Goal: Navigation & Orientation: Find specific page/section

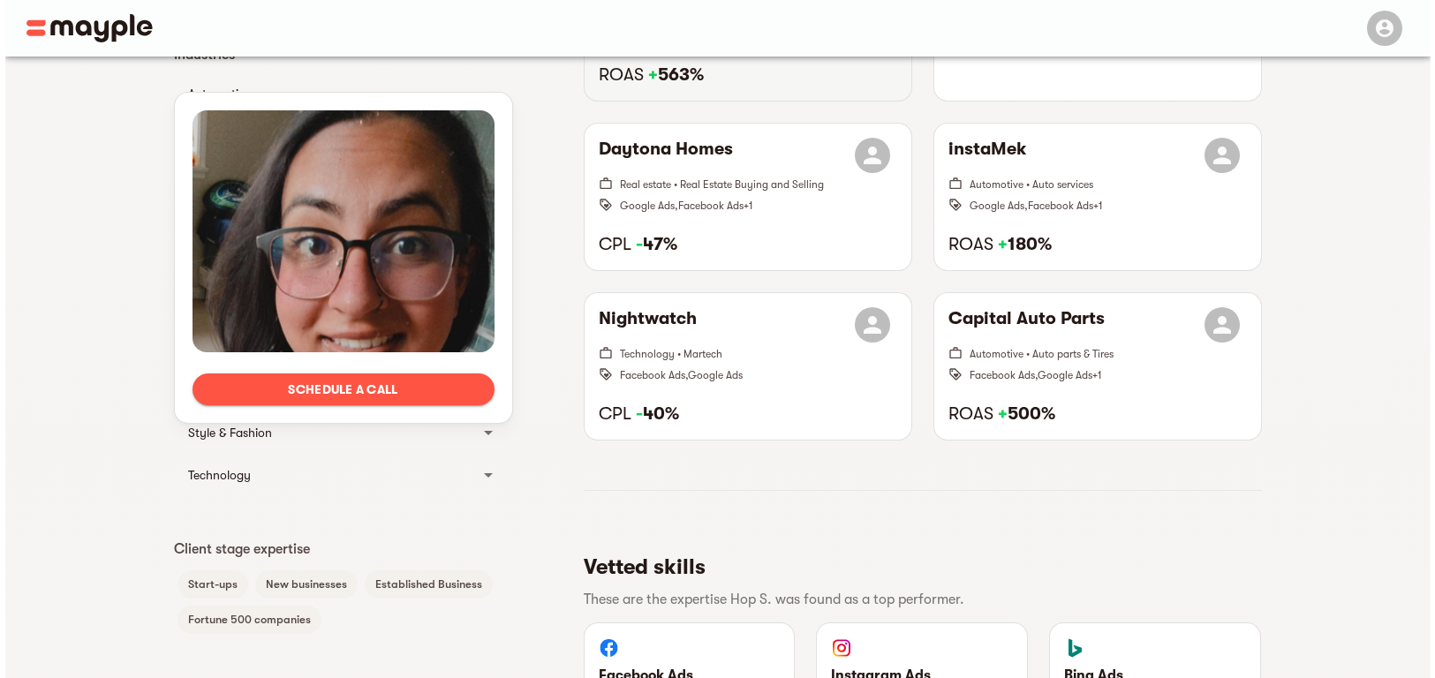
scroll to position [636, 0]
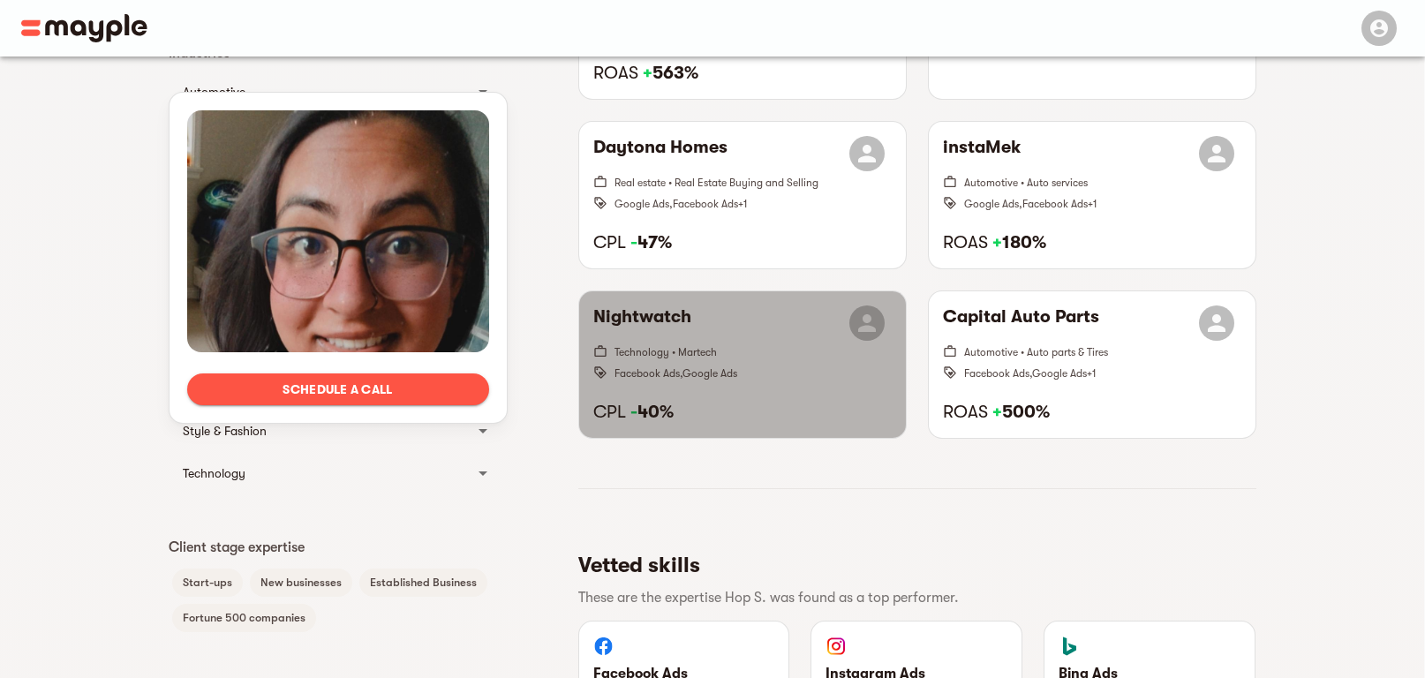
click at [645, 320] on h6 "Nightwatch" at bounding box center [642, 323] width 98 height 35
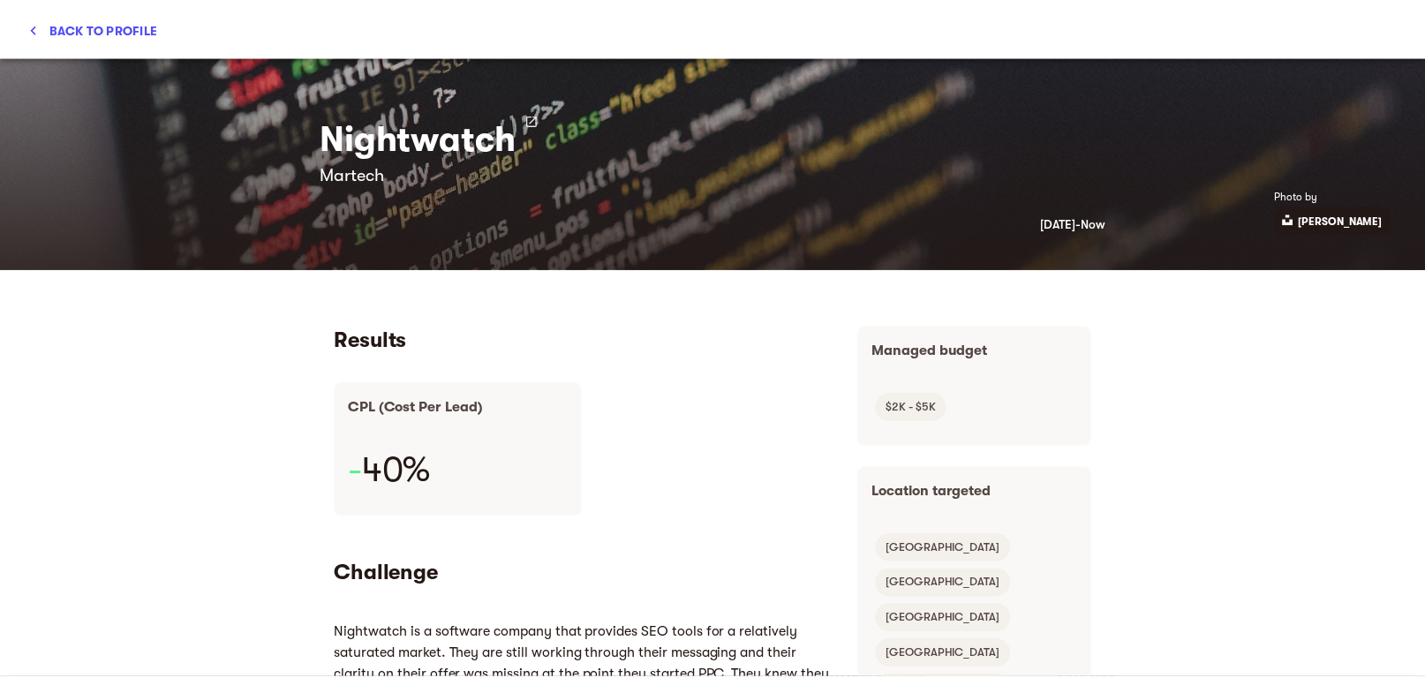
scroll to position [0, 0]
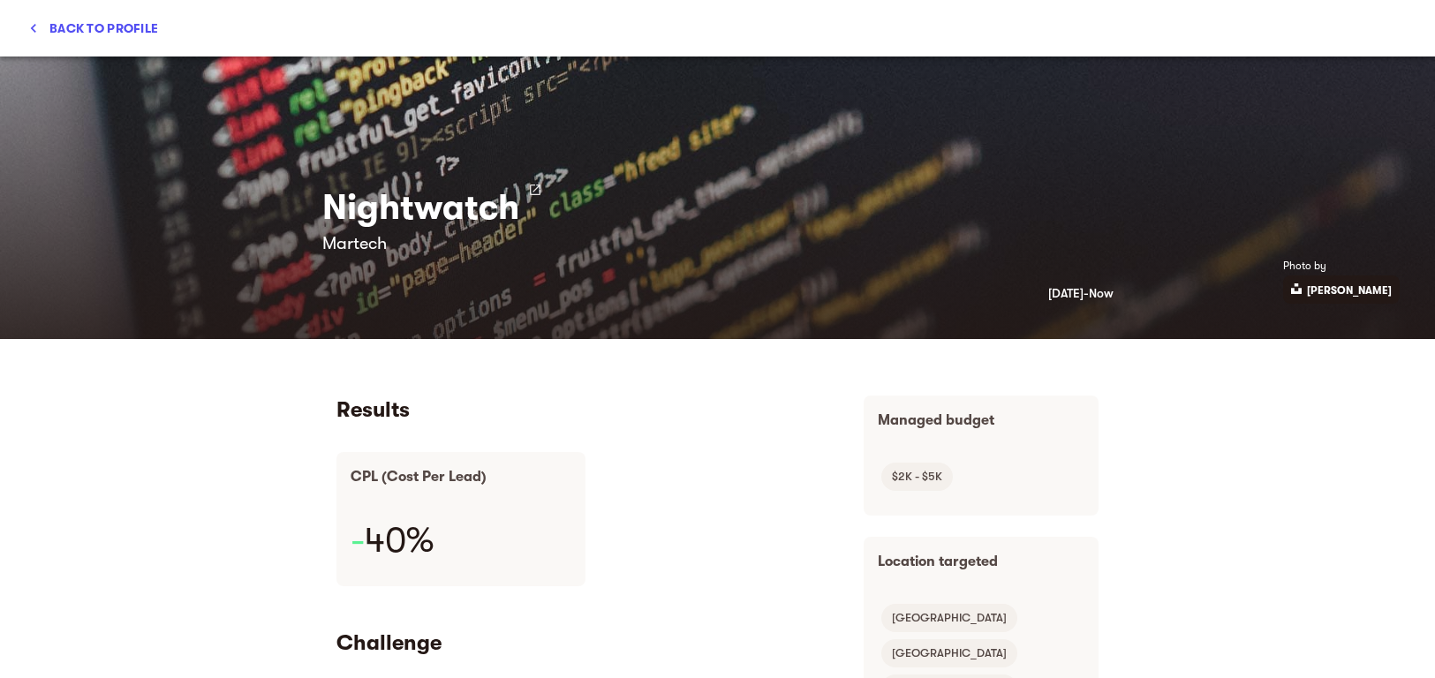
click at [33, 26] on icon "button" at bounding box center [34, 28] width 18 height 18
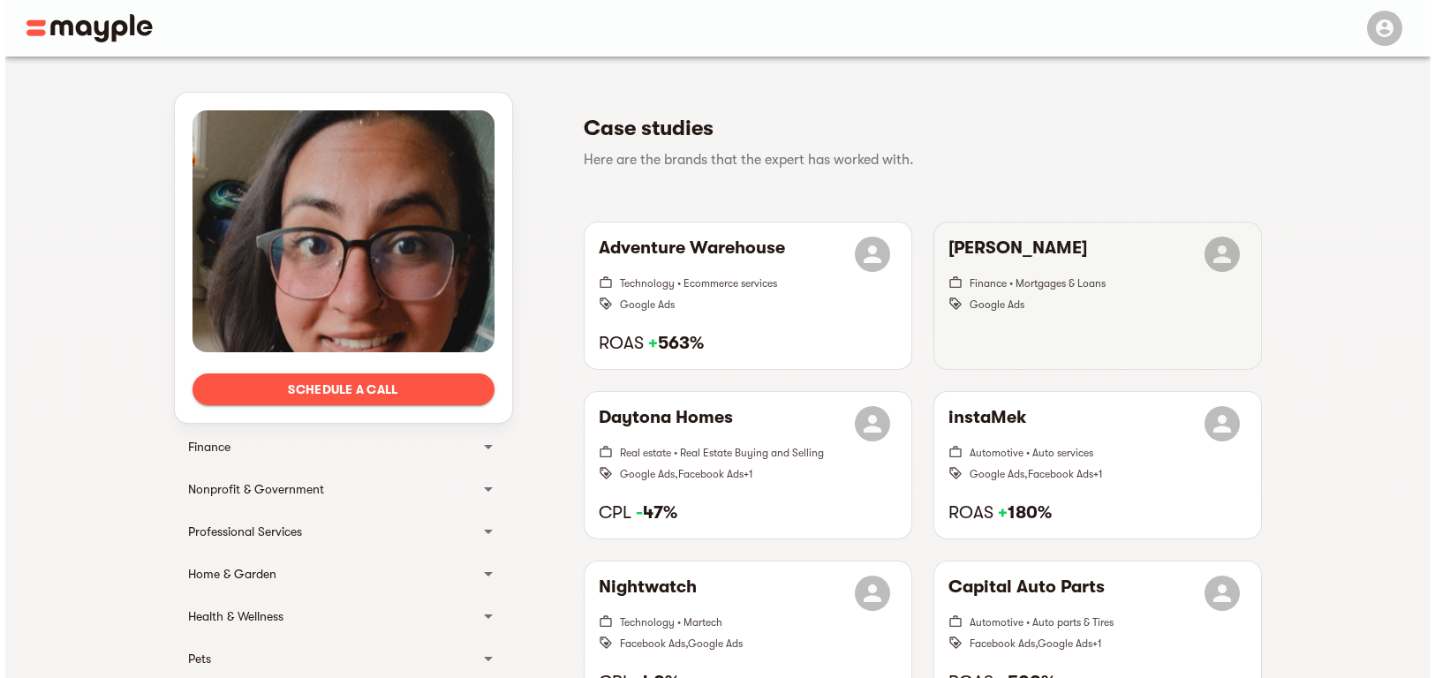
scroll to position [371, 0]
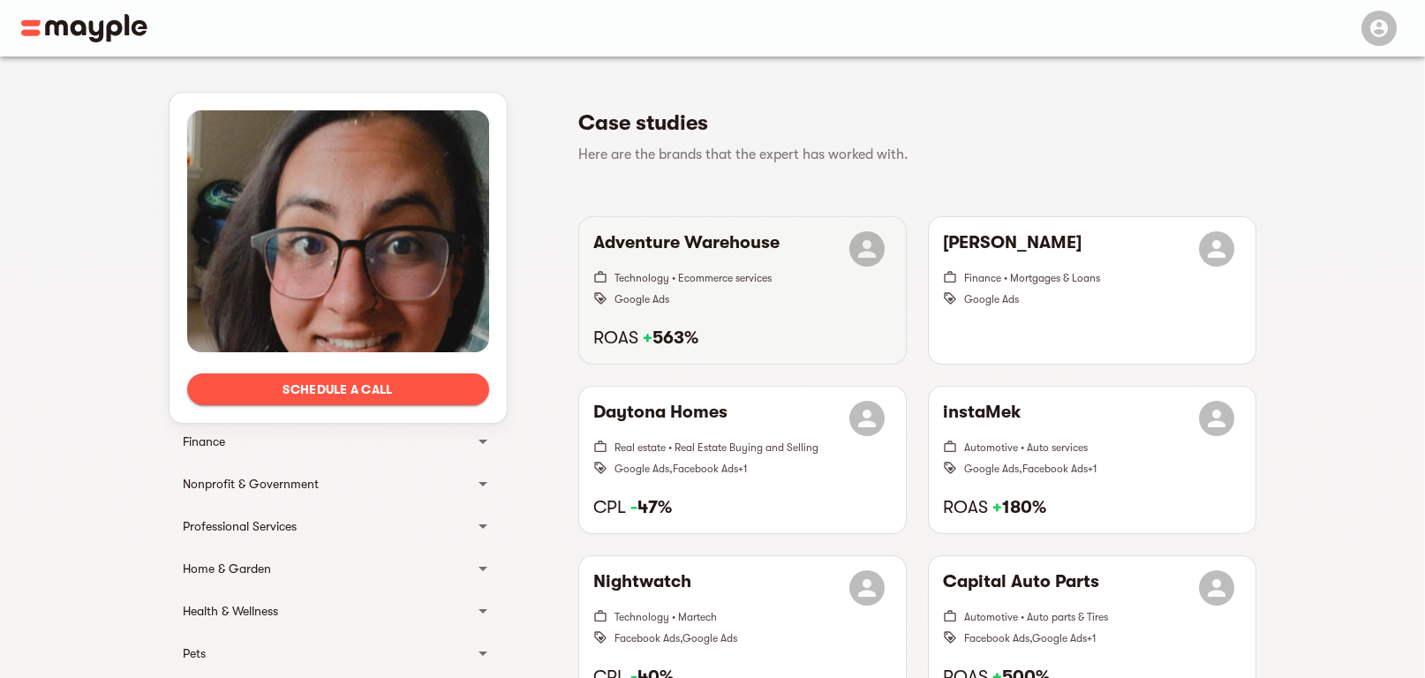
click at [747, 288] on span "Google Ads" at bounding box center [753, 298] width 277 height 21
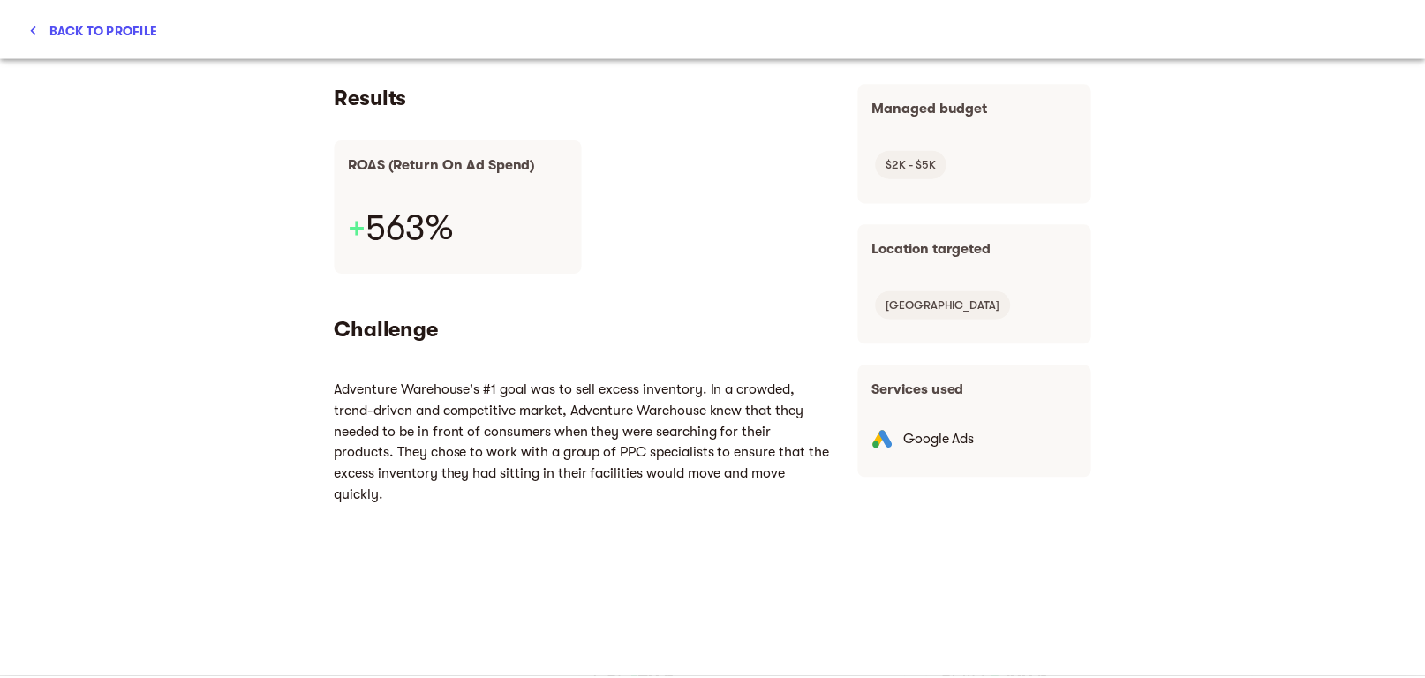
scroll to position [0, 0]
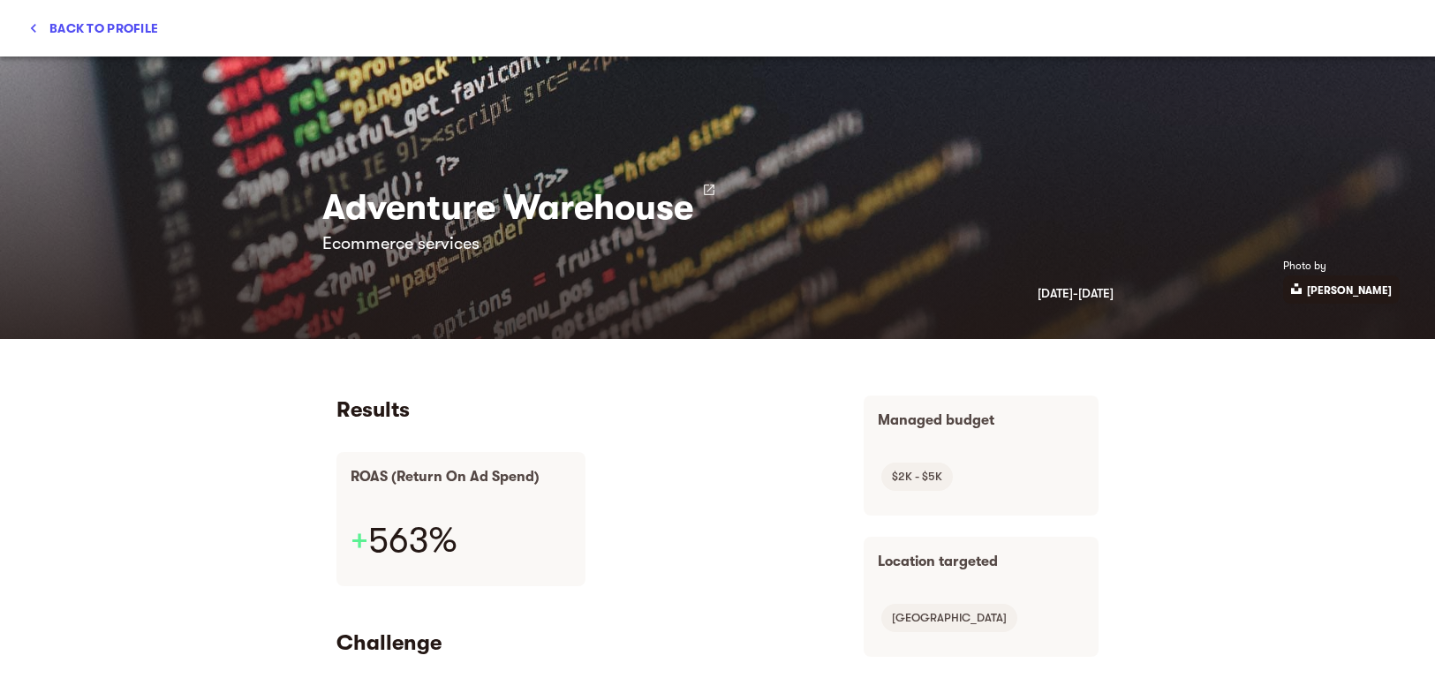
click at [48, 29] on span "Back to profile" at bounding box center [93, 28] width 130 height 21
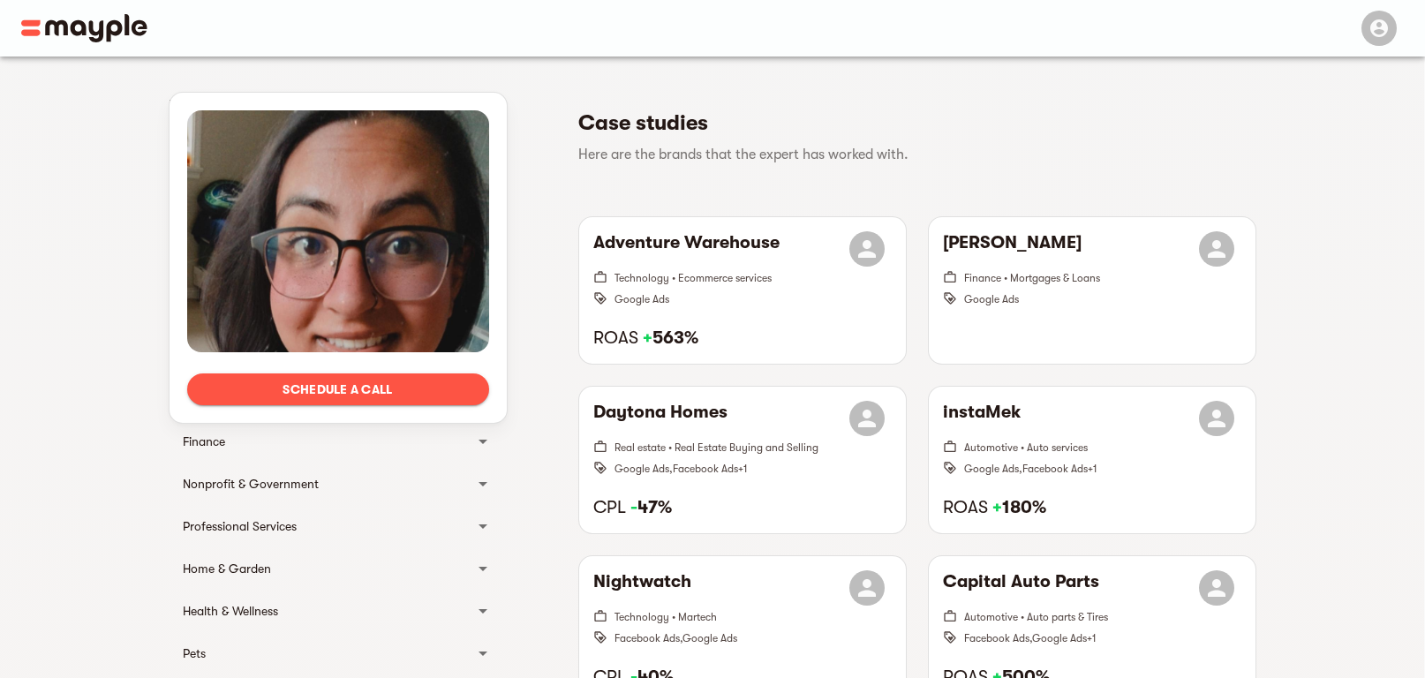
click at [104, 28] on img at bounding box center [84, 28] width 126 height 28
click at [112, 31] on img at bounding box center [84, 28] width 126 height 28
